Goal: Navigation & Orientation: Find specific page/section

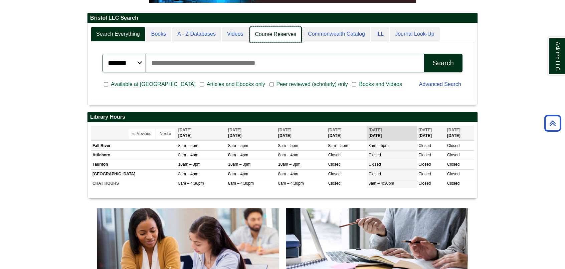
scroll to position [80, 390]
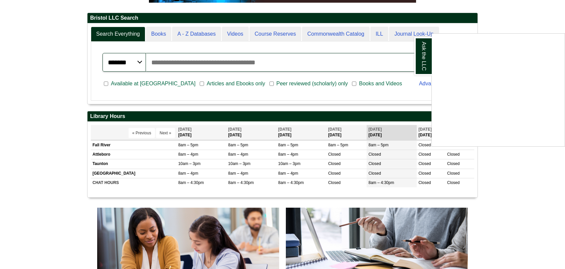
click at [158, 134] on div "Ask the LLC" at bounding box center [282, 134] width 565 height 269
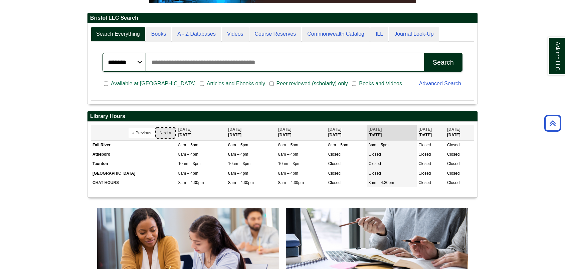
click at [159, 133] on button "Next »" at bounding box center [165, 133] width 19 height 10
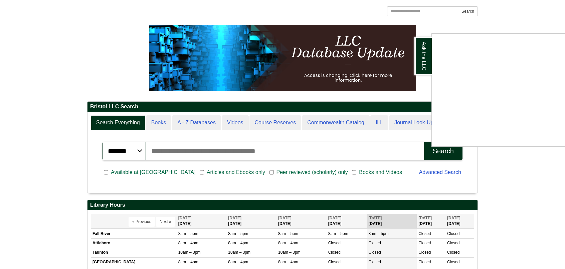
scroll to position [67, 0]
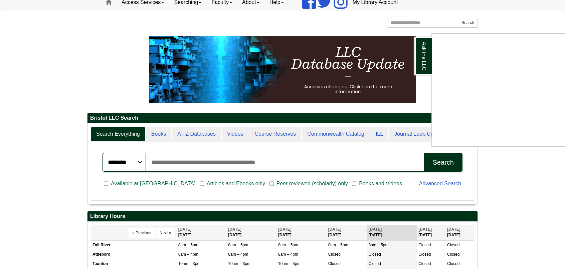
click at [163, 234] on div "Ask the LLC" at bounding box center [282, 134] width 565 height 269
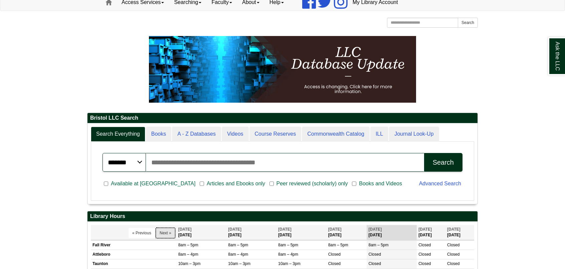
click at [166, 233] on button "Next »" at bounding box center [165, 233] width 19 height 10
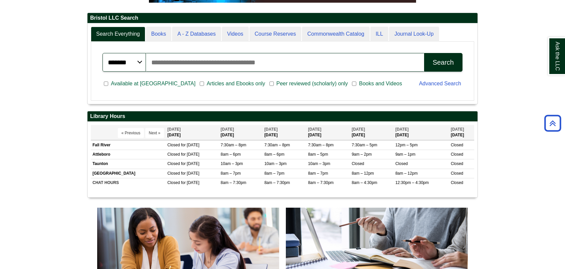
scroll to position [80, 390]
click at [153, 135] on button "Next »" at bounding box center [154, 133] width 19 height 10
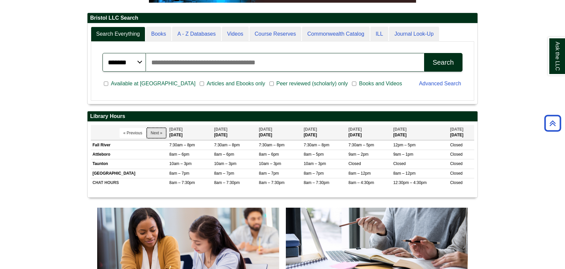
click at [153, 134] on button "Next »" at bounding box center [156, 133] width 19 height 10
click at [153, 133] on button "Next »" at bounding box center [156, 133] width 19 height 10
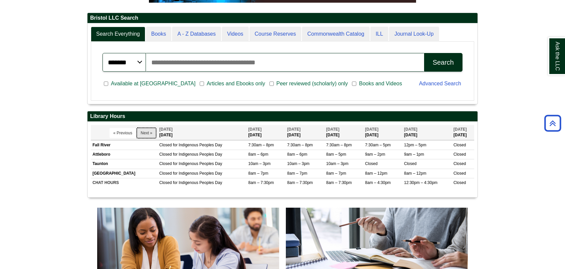
click at [153, 133] on button "Next »" at bounding box center [146, 133] width 19 height 10
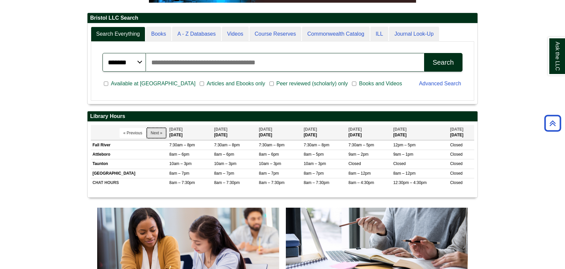
click at [153, 133] on button "Next »" at bounding box center [156, 133] width 19 height 10
